Goal: Information Seeking & Learning: Find specific fact

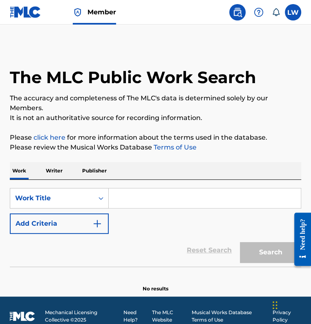
click at [56, 222] on button "Add Criteria" at bounding box center [59, 223] width 99 height 20
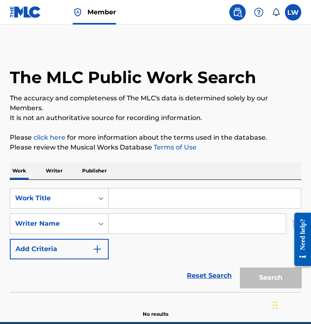
click at [133, 196] on input "Search Form" at bounding box center [205, 198] width 192 height 20
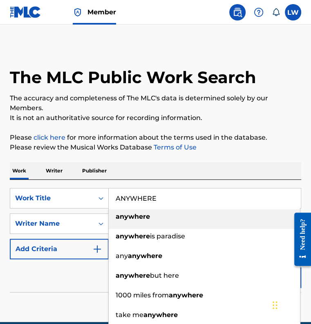
type input "ANYWHERE"
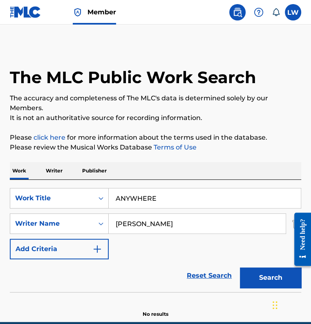
type input "[PERSON_NAME]"
click at [240, 267] on button "Search" at bounding box center [270, 277] width 61 height 20
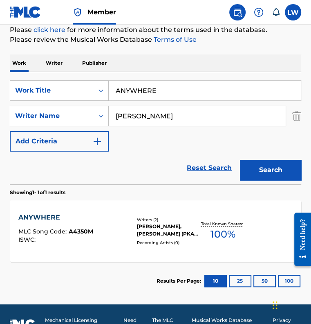
scroll to position [127, 0]
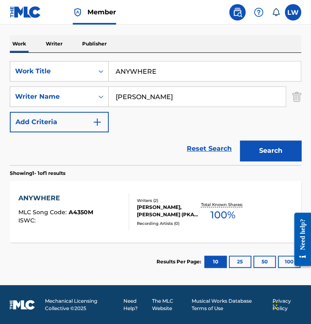
click at [142, 74] on input "ANYWHERE" at bounding box center [205, 71] width 192 height 20
click at [240, 140] on button "Search" at bounding box center [270, 150] width 61 height 20
click at [141, 70] on input "closet king" at bounding box center [205, 71] width 192 height 20
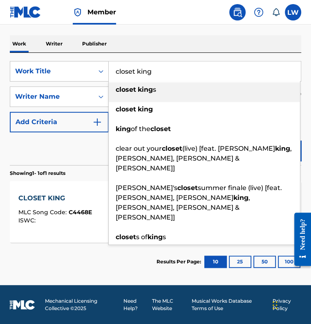
click at [140, 70] on input "closet king" at bounding box center [205, 71] width 192 height 20
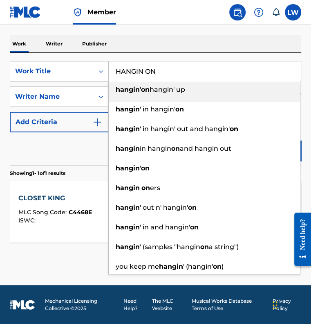
click at [240, 140] on button "Search" at bounding box center [270, 150] width 61 height 20
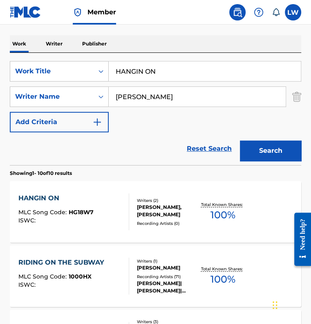
click at [155, 70] on input "HANGIN ON" at bounding box center [205, 71] width 192 height 20
click at [240, 140] on button "Search" at bounding box center [270, 150] width 61 height 20
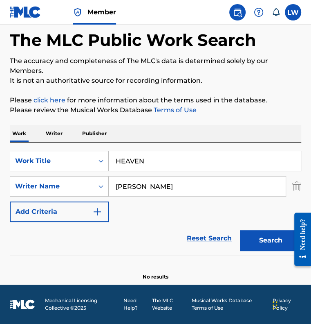
scroll to position [37, 0]
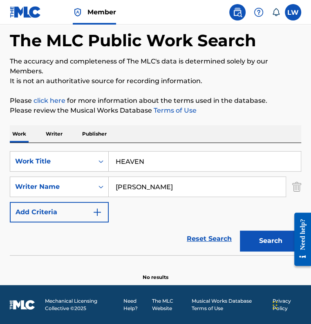
click at [155, 160] on input "HEAVEN" at bounding box center [205, 161] width 192 height 20
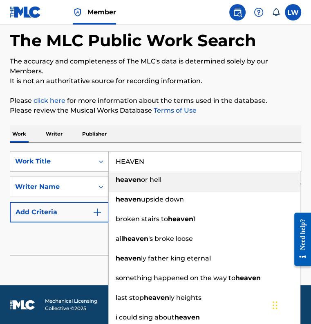
click at [155, 160] on input "HEAVEN" at bounding box center [205, 161] width 192 height 20
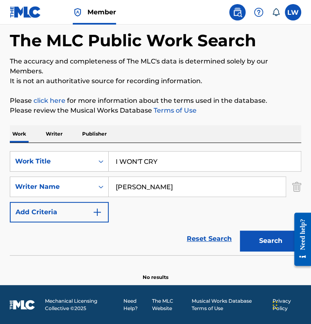
click at [240, 230] on button "Search" at bounding box center [270, 240] width 61 height 20
click at [155, 160] on input "I WON'T CRY" at bounding box center [205, 161] width 192 height 20
click at [154, 160] on input "I WON'T CRY" at bounding box center [205, 161] width 192 height 20
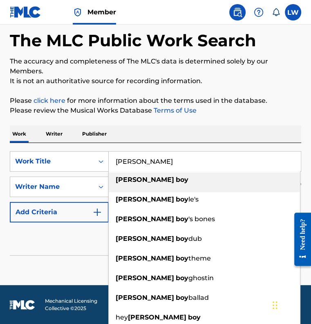
click at [240, 230] on button "Search" at bounding box center [270, 240] width 61 height 20
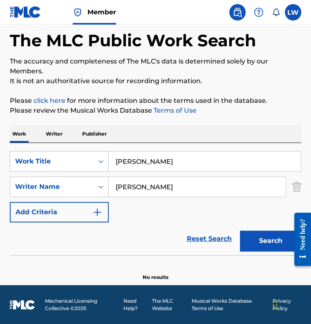
click at [154, 160] on input "[PERSON_NAME]" at bounding box center [205, 161] width 192 height 20
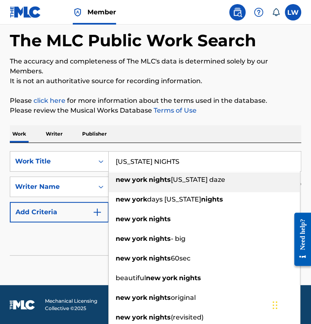
click at [240, 230] on button "Search" at bounding box center [270, 240] width 61 height 20
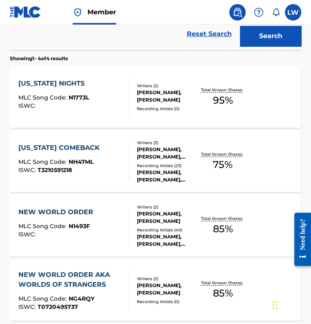
scroll to position [78, 0]
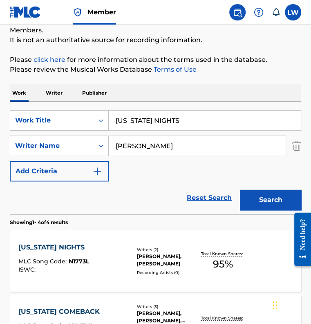
click at [140, 120] on input "[US_STATE] NIGHTS" at bounding box center [205, 121] width 192 height 20
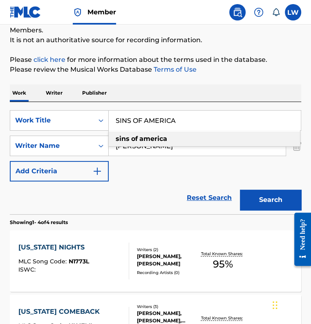
click at [240, 190] on button "Search" at bounding box center [270, 200] width 61 height 20
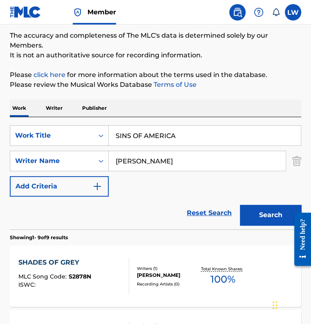
scroll to position [37, 0]
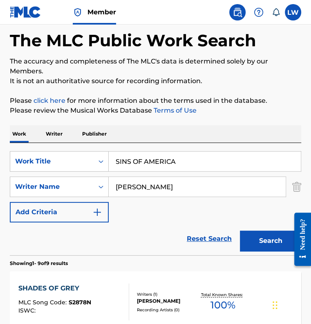
click at [131, 165] on input "SINS OF AMERICA" at bounding box center [205, 161] width 192 height 20
type input "SODA JERK"
click at [240, 230] on button "Search" at bounding box center [270, 240] width 61 height 20
